Goal: Check status: Check status

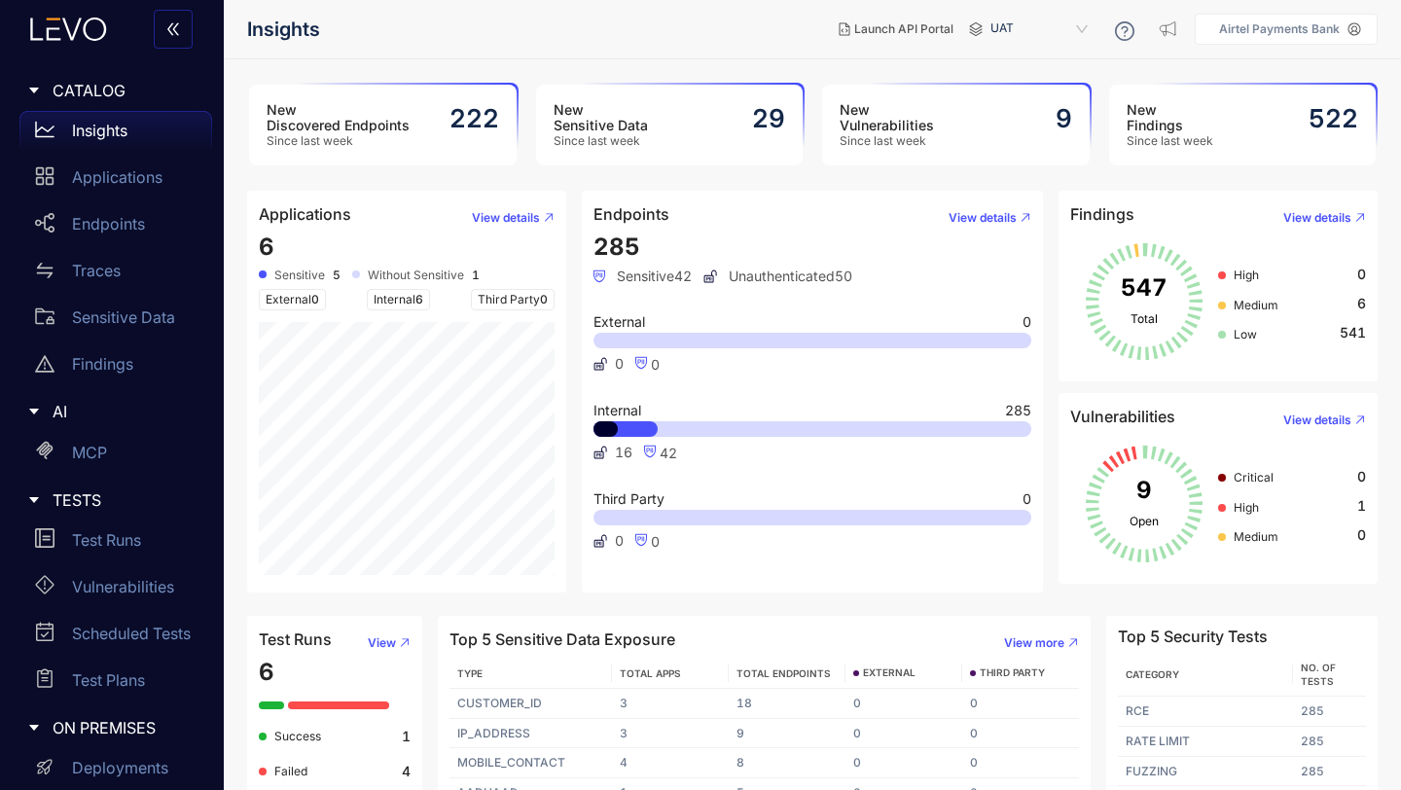
scroll to position [68, 0]
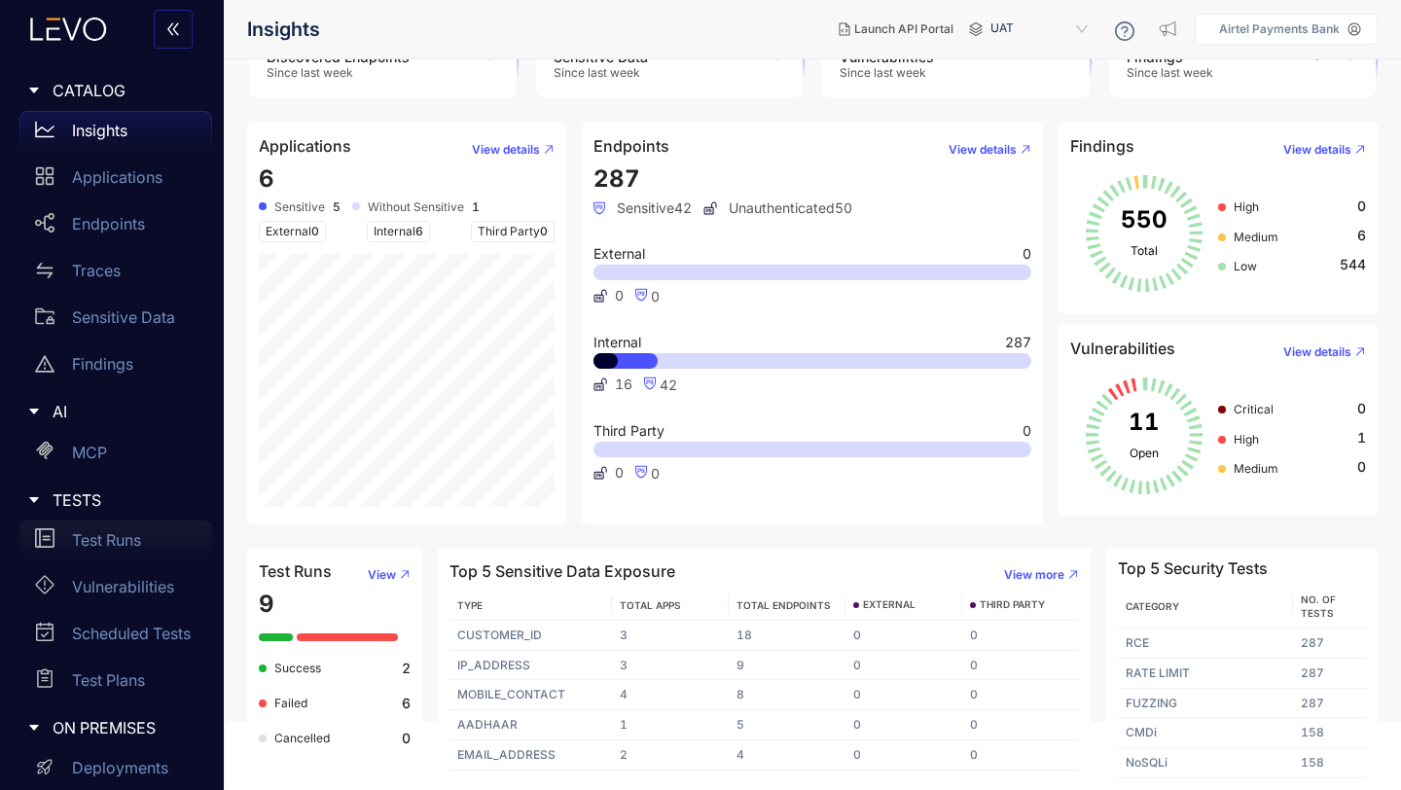
click at [107, 542] on p "Test Runs" at bounding box center [106, 540] width 69 height 18
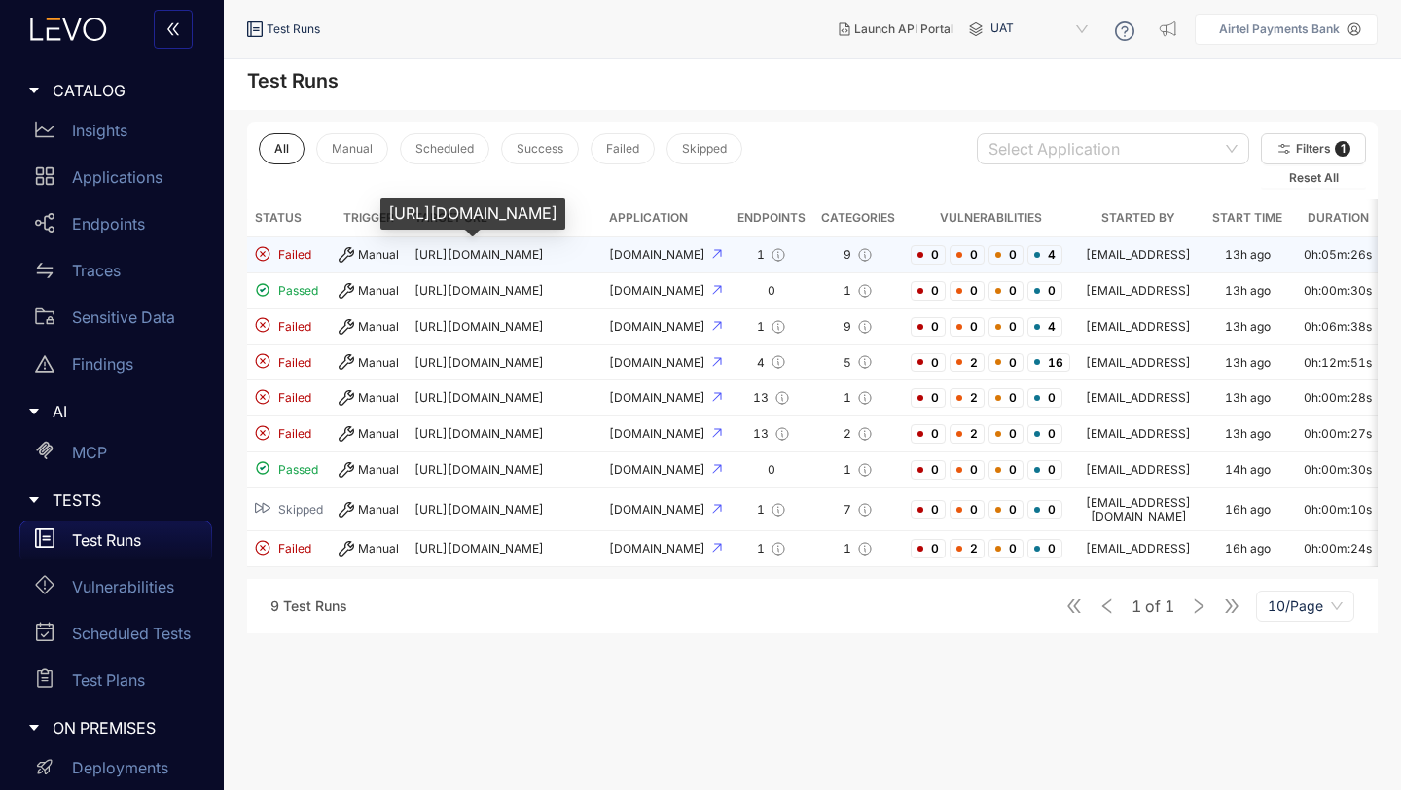
click at [474, 258] on span "[URL][DOMAIN_NAME]" at bounding box center [478, 254] width 129 height 15
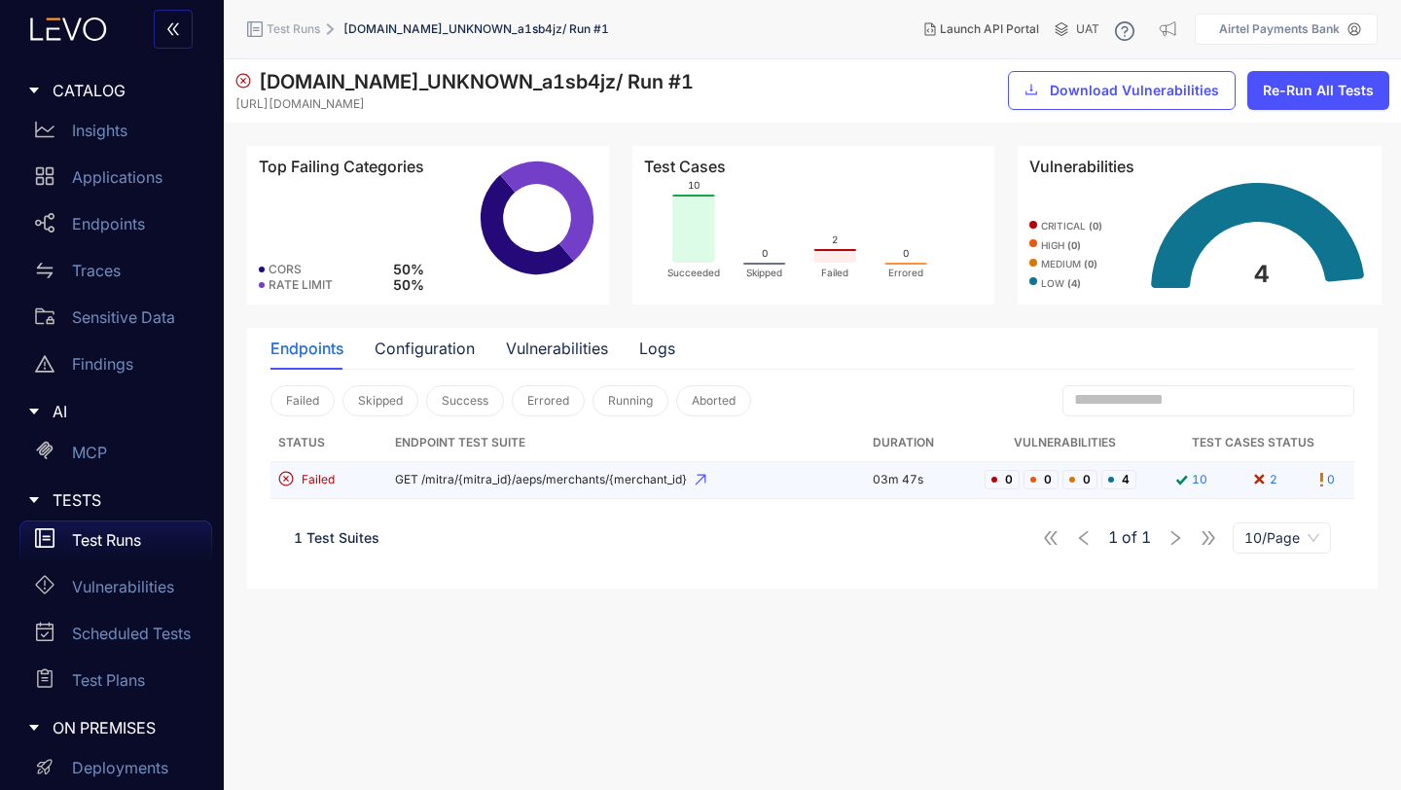
click at [480, 483] on span "GET /mitra/{mitra_id}/aeps/merchants/{merchant_id}" at bounding box center [626, 480] width 462 height 14
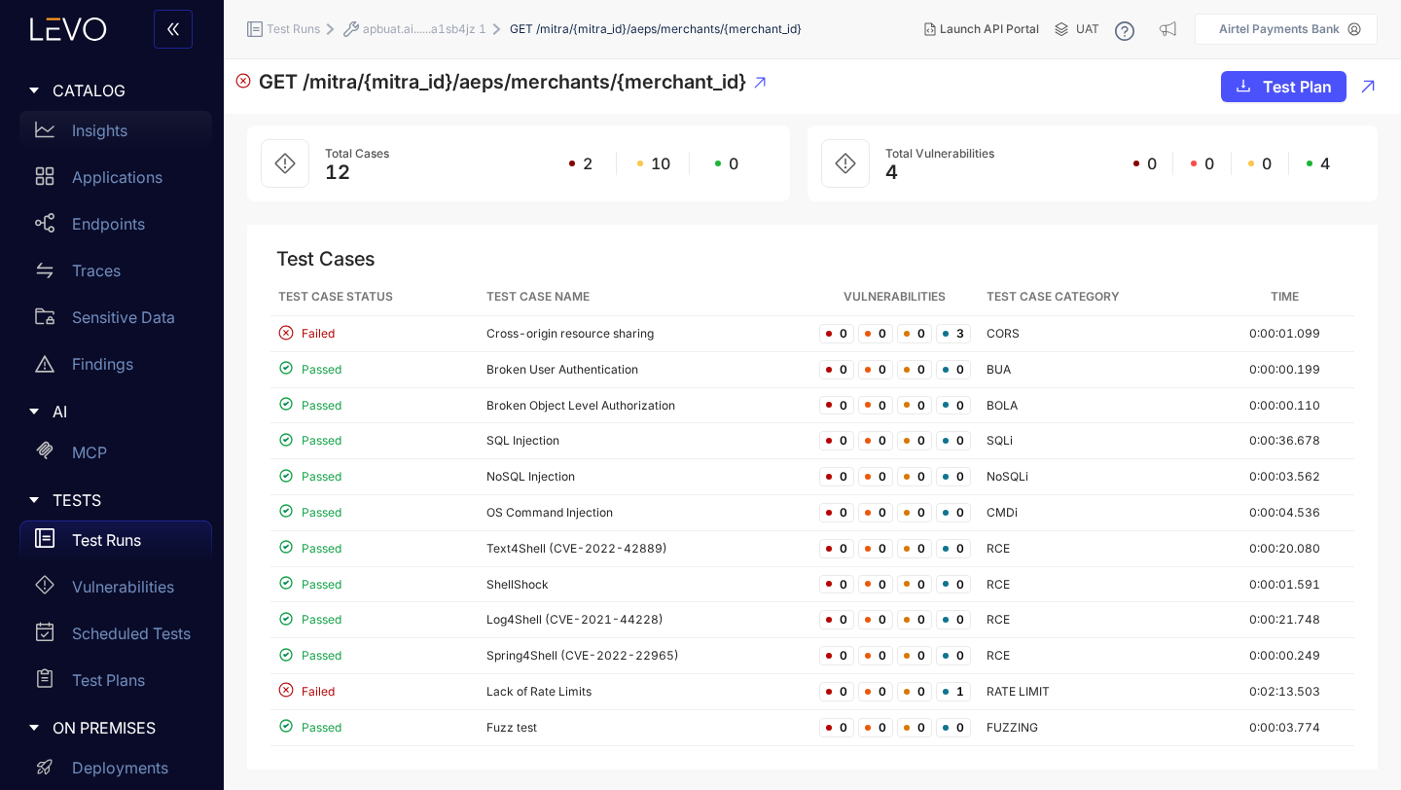
click at [95, 135] on p "Insights" at bounding box center [99, 131] width 55 height 18
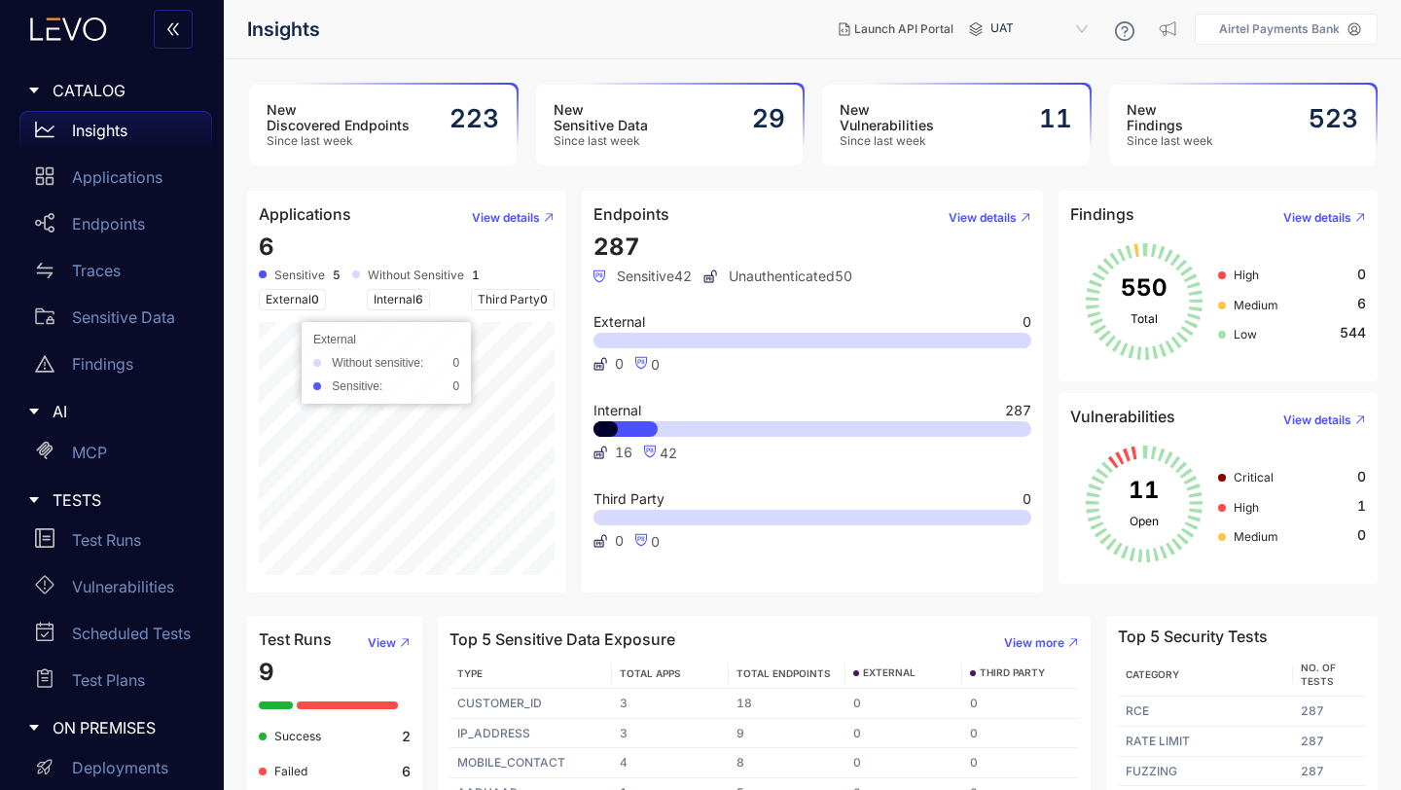
scroll to position [68, 0]
